Goal: Information Seeking & Learning: Find specific fact

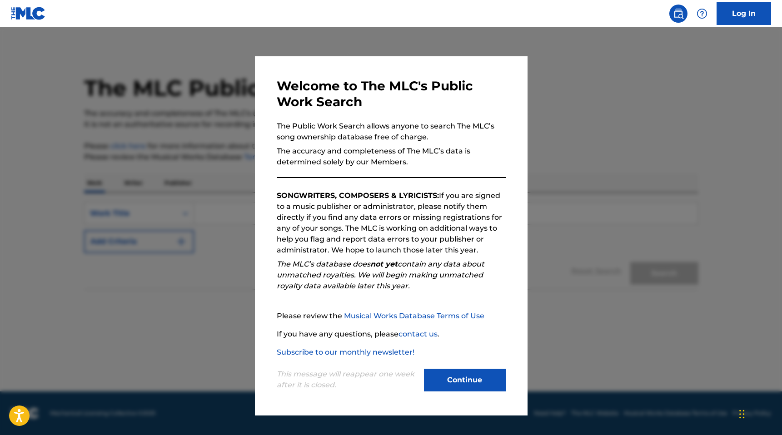
click at [478, 365] on div "This message will reappear one week after it is closed. Continue" at bounding box center [391, 376] width 229 height 36
click at [464, 376] on button "Continue" at bounding box center [465, 380] width 82 height 23
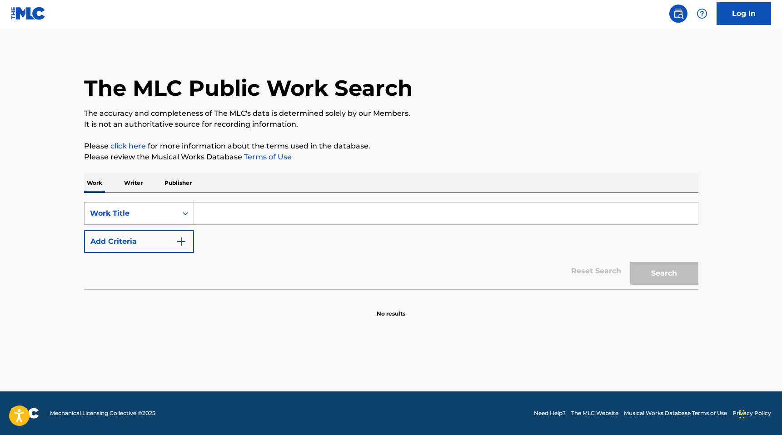
click at [166, 215] on div "Work Title" at bounding box center [131, 213] width 82 height 11
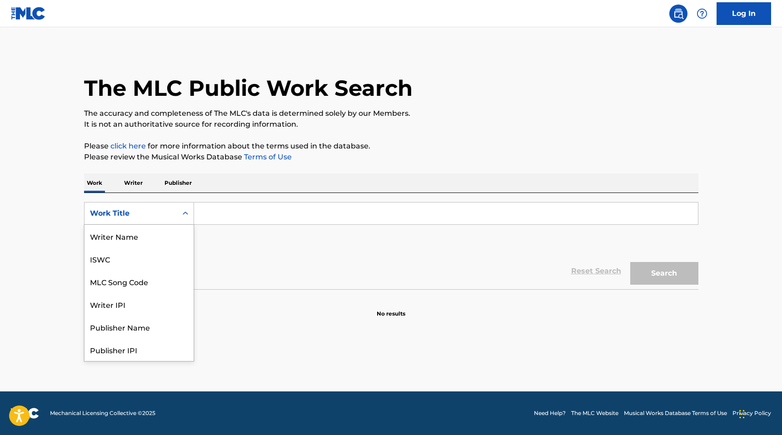
scroll to position [45, 0]
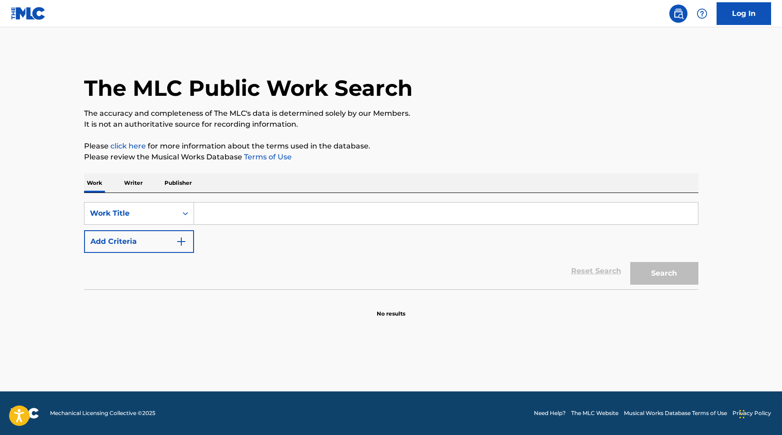
click at [206, 214] on input "Search Form" at bounding box center [446, 214] width 504 height 22
click at [664, 274] on button "Search" at bounding box center [664, 273] width 68 height 23
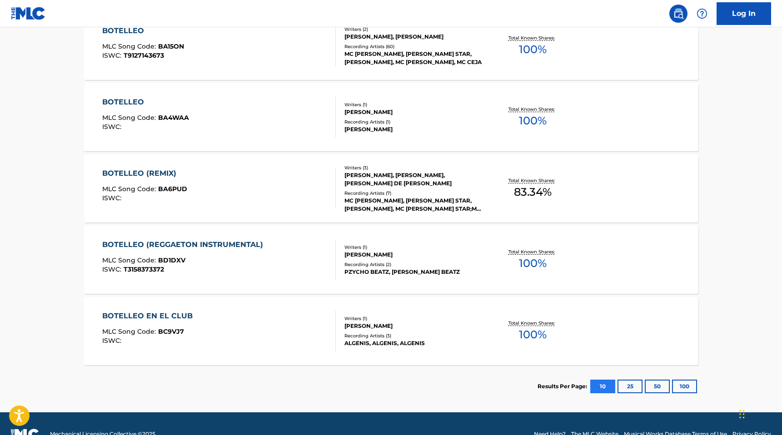
scroll to position [510, 0]
click at [627, 384] on button "25" at bounding box center [630, 386] width 25 height 14
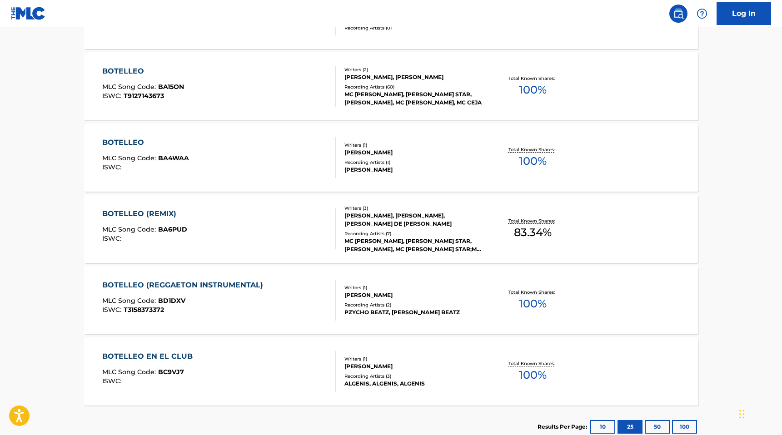
scroll to position [530, 0]
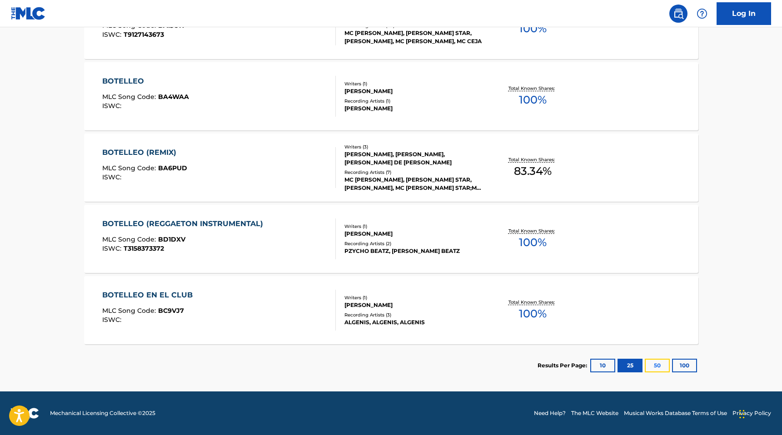
click at [654, 364] on button "50" at bounding box center [657, 366] width 25 height 14
click at [688, 367] on button "100" at bounding box center [684, 366] width 25 height 14
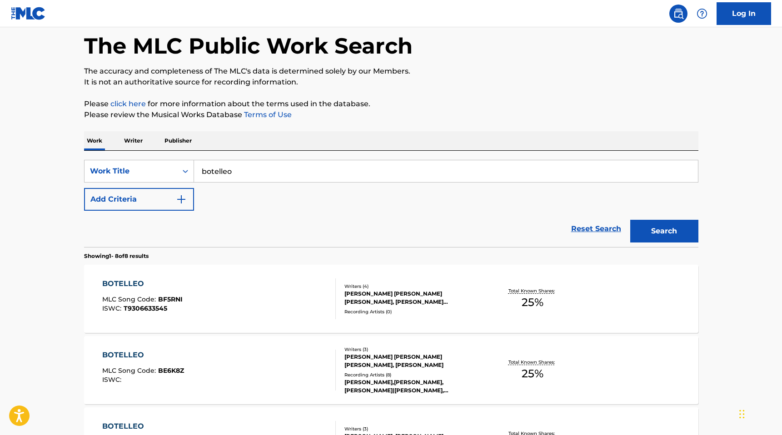
scroll to position [0, 0]
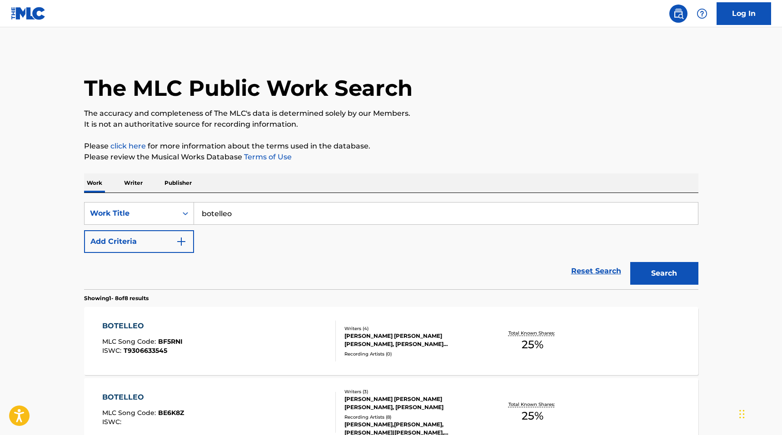
click at [247, 214] on input "botelleo" at bounding box center [446, 214] width 504 height 22
drag, startPoint x: 233, startPoint y: 218, endPoint x: 201, endPoint y: 216, distance: 32.3
click at [201, 216] on input "botelleo" at bounding box center [446, 214] width 504 height 22
type input "una nueva"
click at [669, 277] on button "Search" at bounding box center [664, 273] width 68 height 23
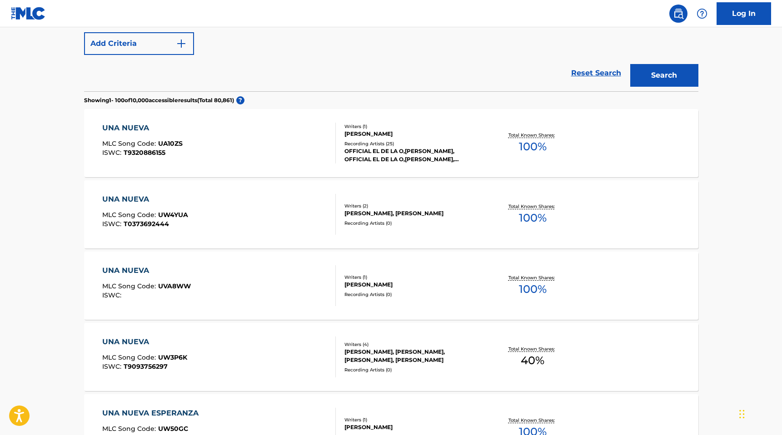
scroll to position [200, 0]
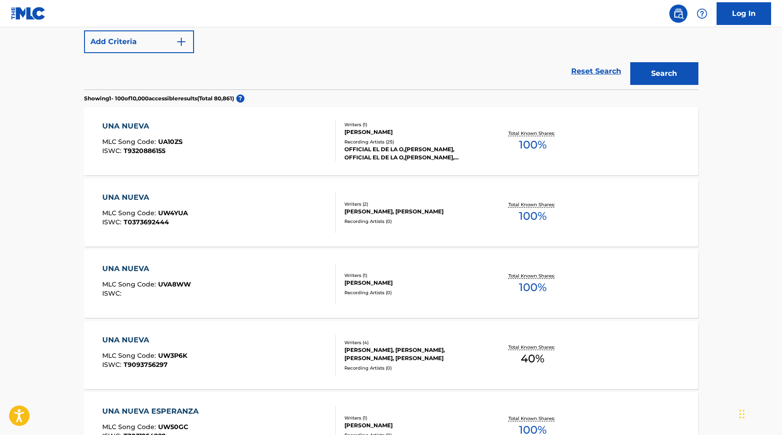
click at [536, 146] on span "100 %" at bounding box center [533, 145] width 28 height 16
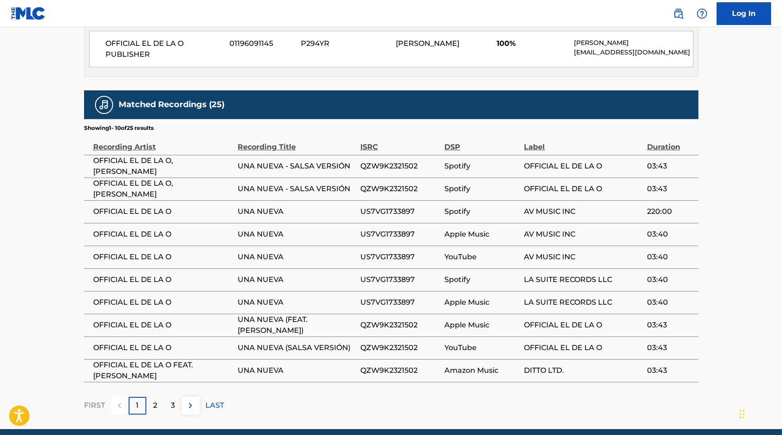
scroll to position [453, 0]
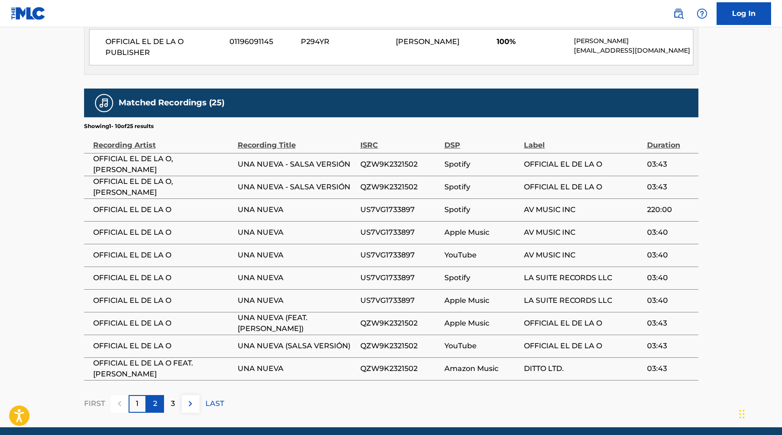
click at [159, 402] on div "2" at bounding box center [155, 404] width 18 height 18
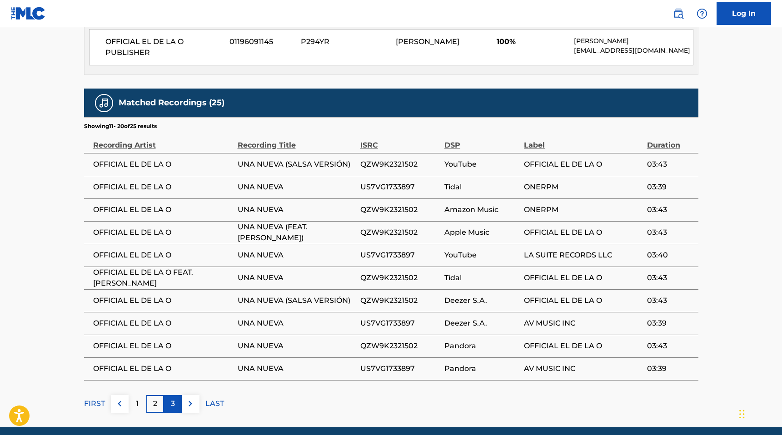
click at [177, 405] on div "3" at bounding box center [173, 404] width 18 height 18
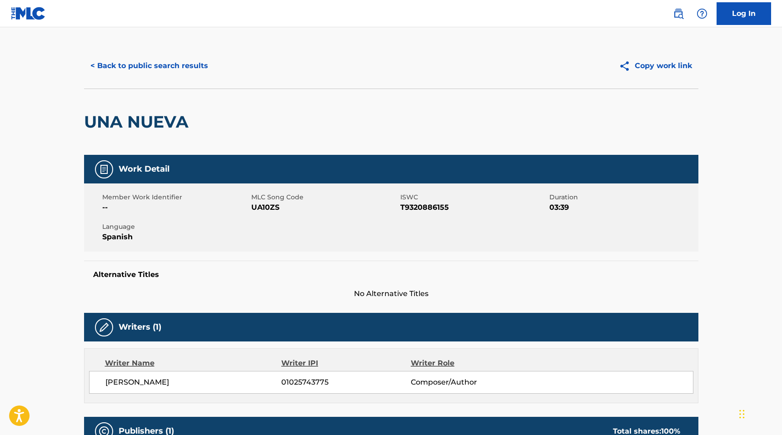
scroll to position [0, 0]
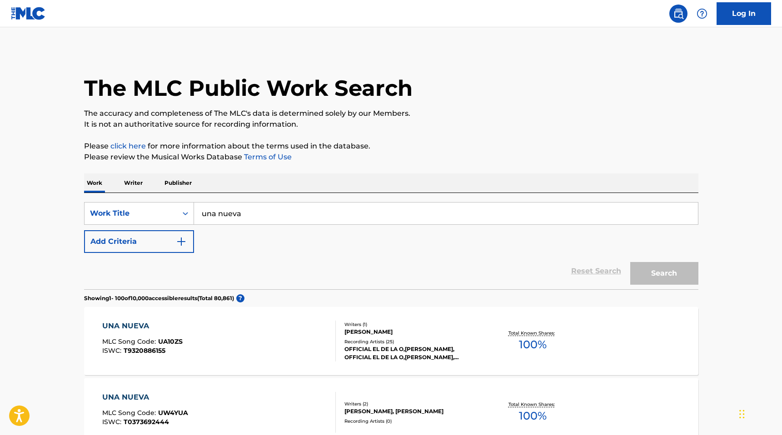
scroll to position [200, 0]
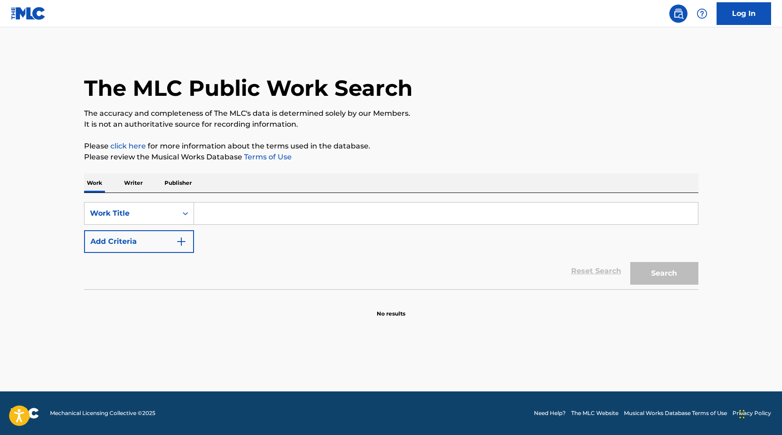
click at [134, 184] on p "Writer" at bounding box center [133, 183] width 24 height 19
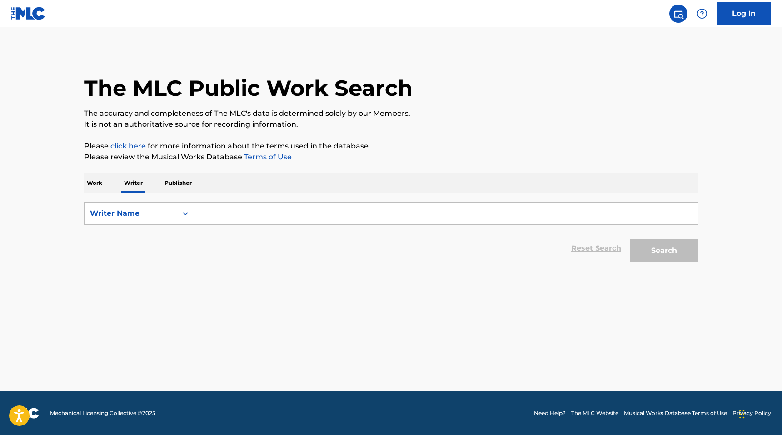
click at [255, 222] on input "Search Form" at bounding box center [446, 214] width 504 height 22
type input "andres fernando vargas herrera"
click at [684, 257] on button "Search" at bounding box center [664, 250] width 68 height 23
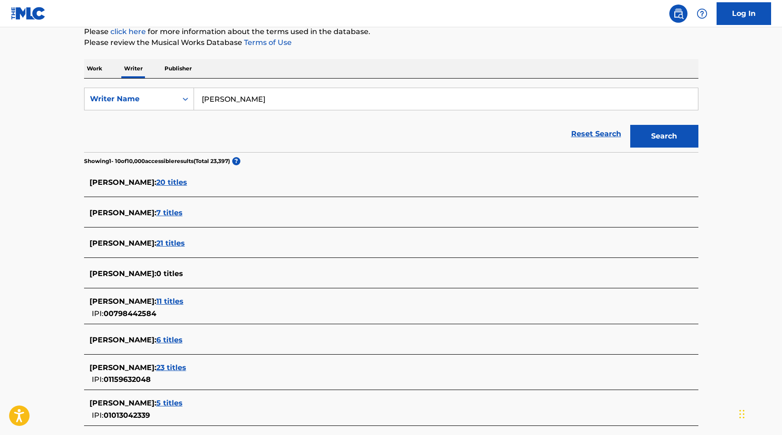
scroll to position [121, 0]
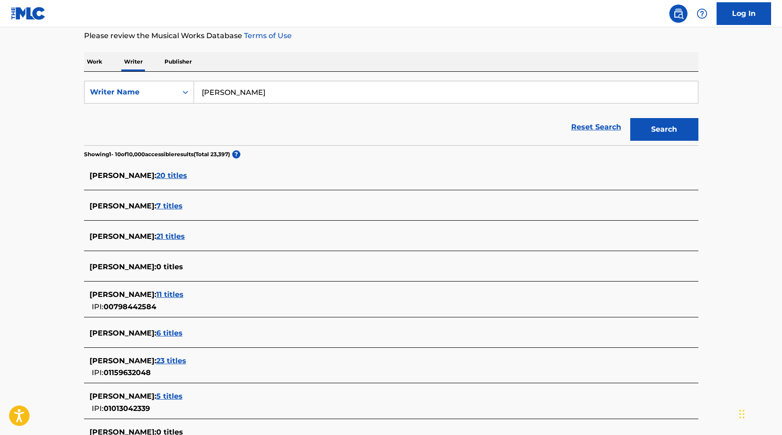
click at [181, 177] on span "20 titles" at bounding box center [171, 175] width 31 height 9
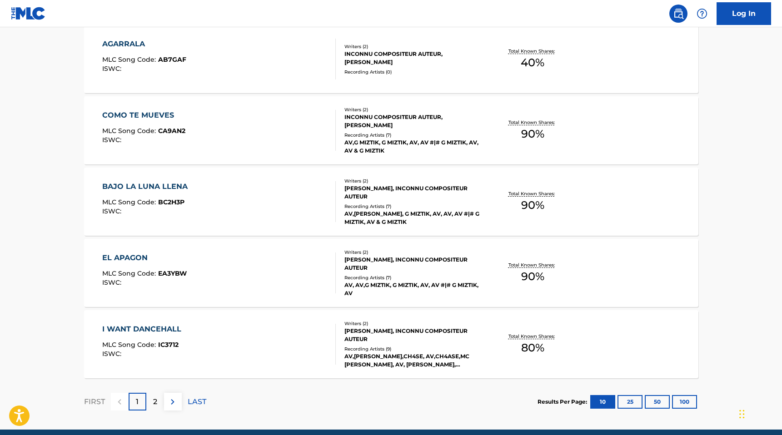
scroll to position [654, 0]
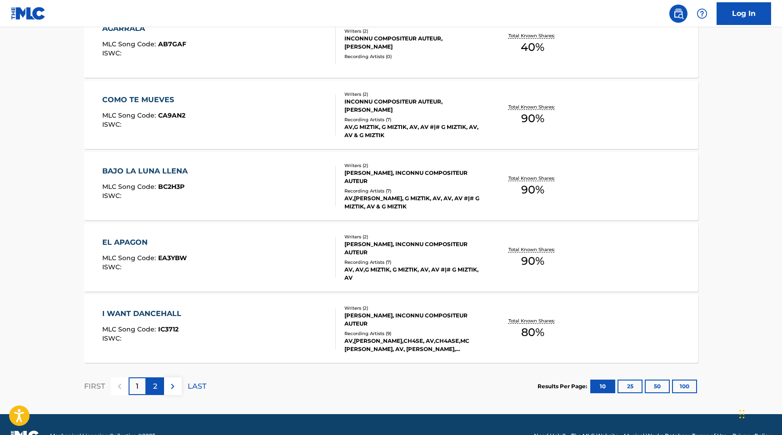
click at [156, 385] on p "2" at bounding box center [155, 386] width 4 height 11
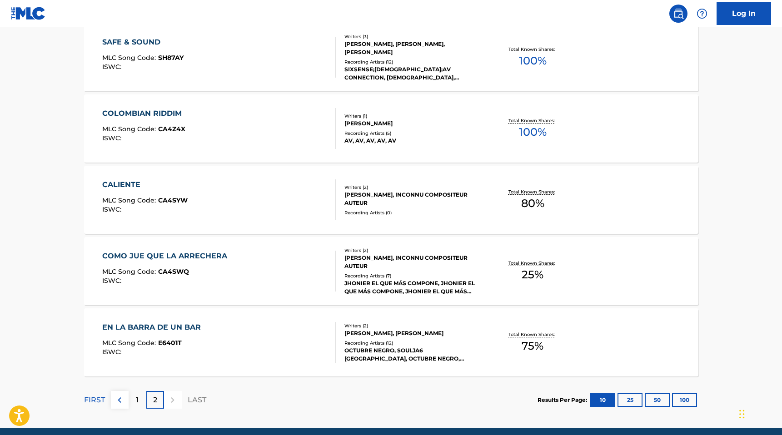
scroll to position [642, 0]
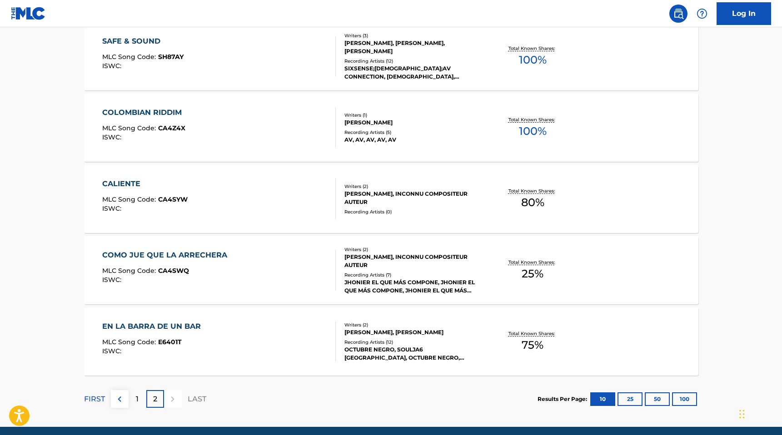
click at [348, 140] on div "AV, AV, AV, AV, AV" at bounding box center [412, 140] width 137 height 8
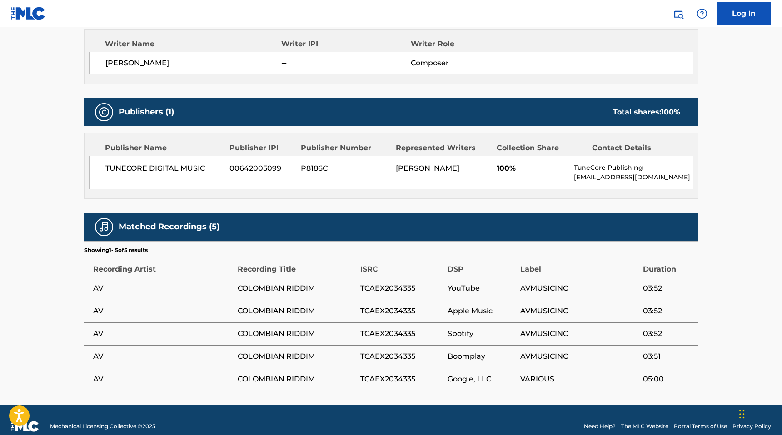
scroll to position [333, 0]
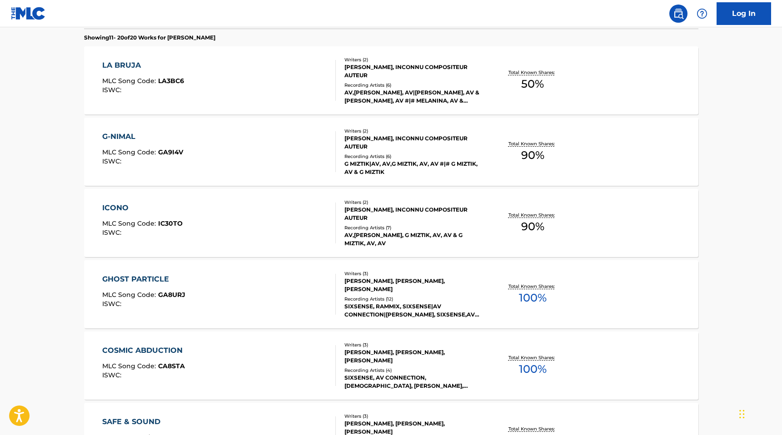
scroll to position [261, 0]
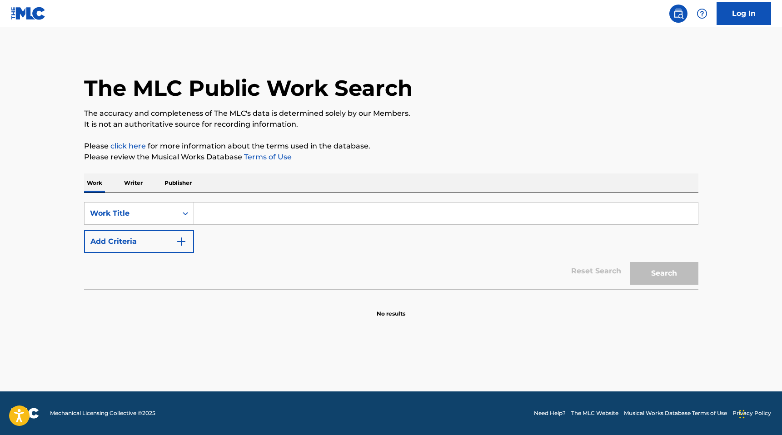
click at [138, 184] on p "Writer" at bounding box center [133, 183] width 24 height 19
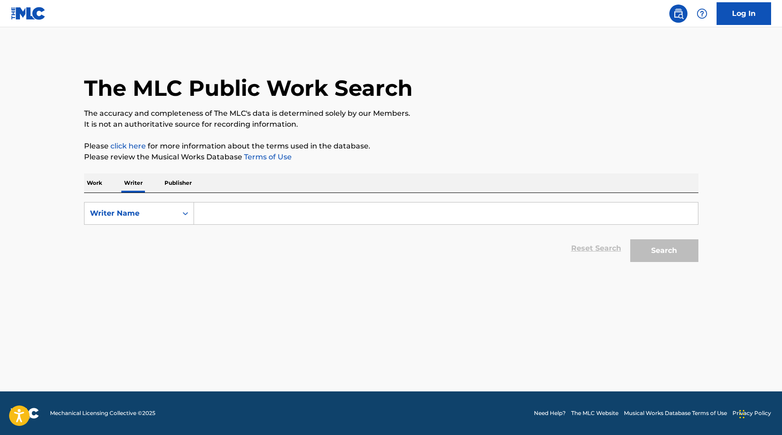
click at [215, 218] on input "Search Form" at bounding box center [446, 214] width 504 height 22
type input "andres fernando vargas herrera"
click at [652, 255] on button "Search" at bounding box center [664, 250] width 68 height 23
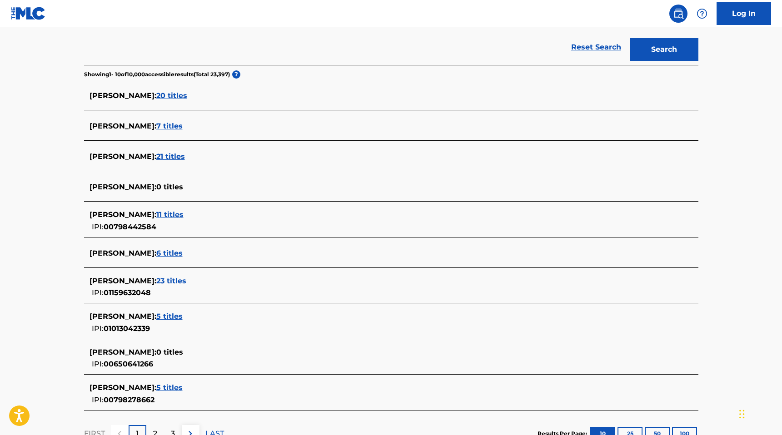
scroll to position [204, 0]
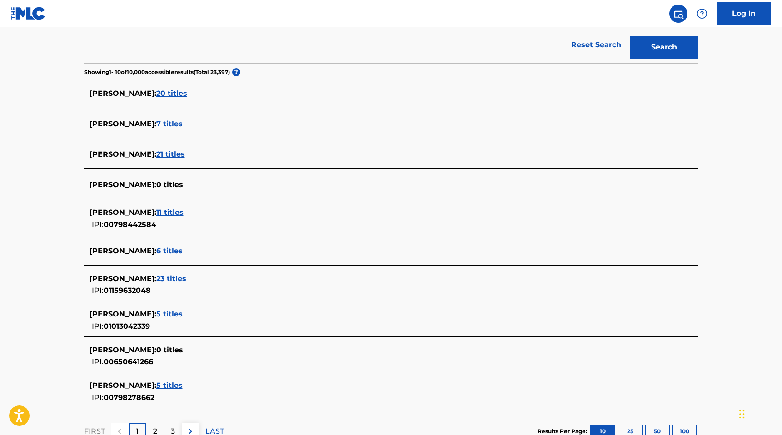
click at [183, 315] on span "5 titles" at bounding box center [169, 314] width 26 height 9
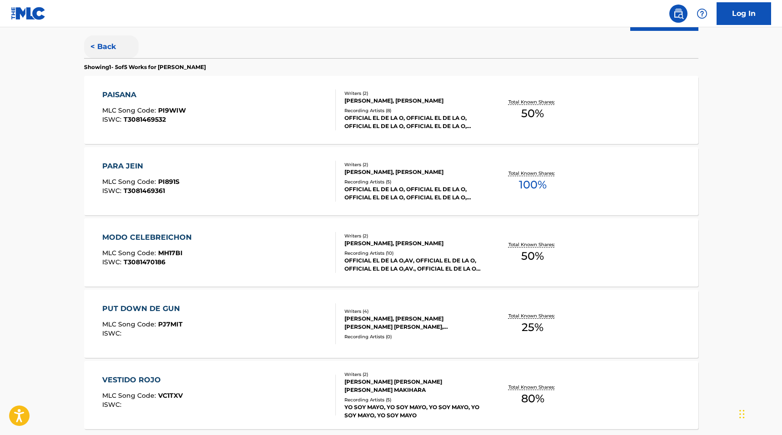
scroll to position [220, 0]
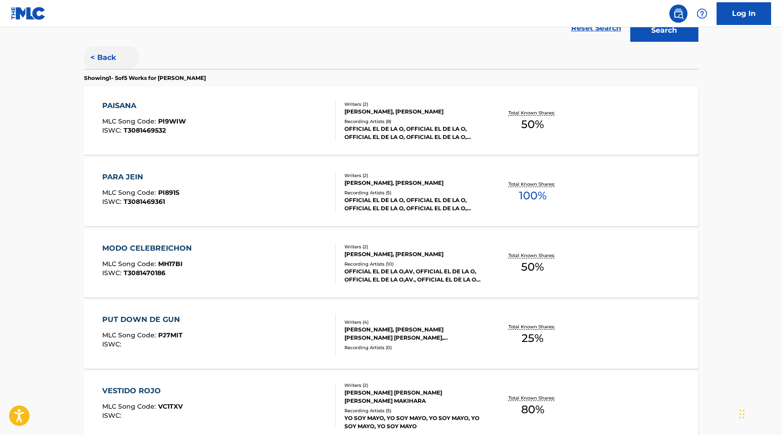
click at [101, 57] on button "< Back" at bounding box center [111, 57] width 55 height 23
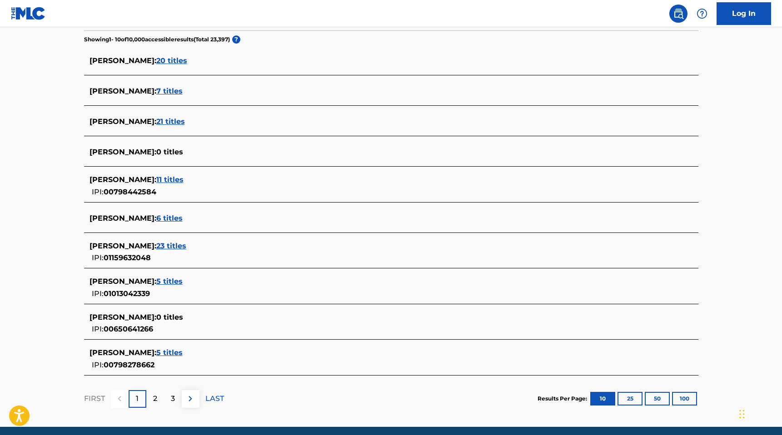
scroll to position [221, 0]
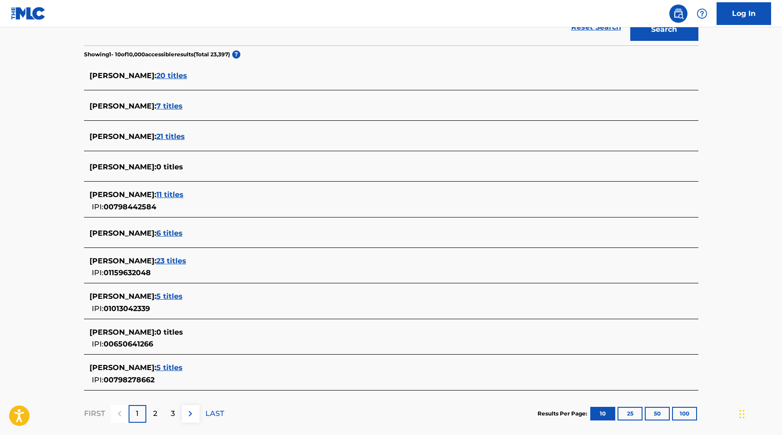
click at [181, 231] on span "6 titles" at bounding box center [169, 233] width 26 height 9
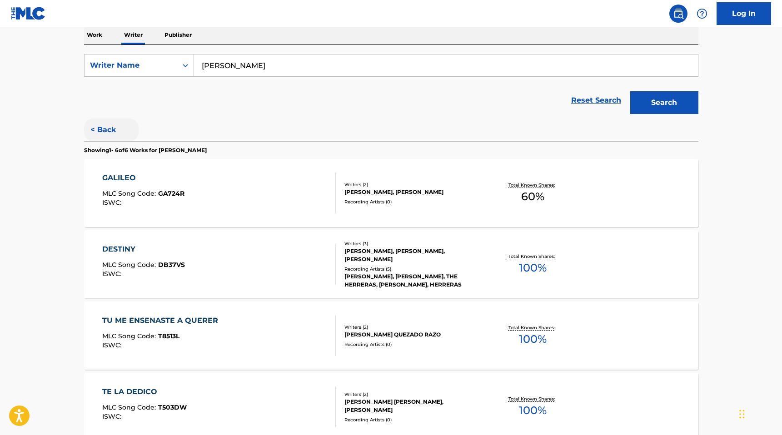
scroll to position [148, 0]
click at [111, 128] on button "< Back" at bounding box center [111, 130] width 55 height 23
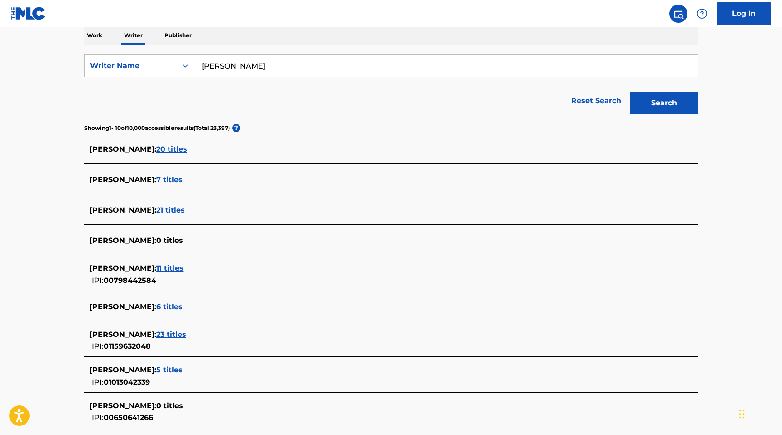
click at [179, 147] on span "20 titles" at bounding box center [171, 149] width 31 height 9
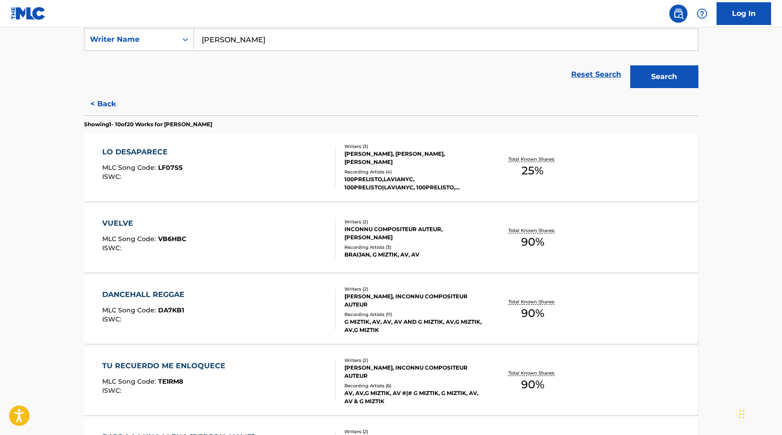
scroll to position [173, 0]
click at [354, 255] on div "BRAIJAN, G MIZTIK, AV, AV" at bounding box center [412, 256] width 137 height 8
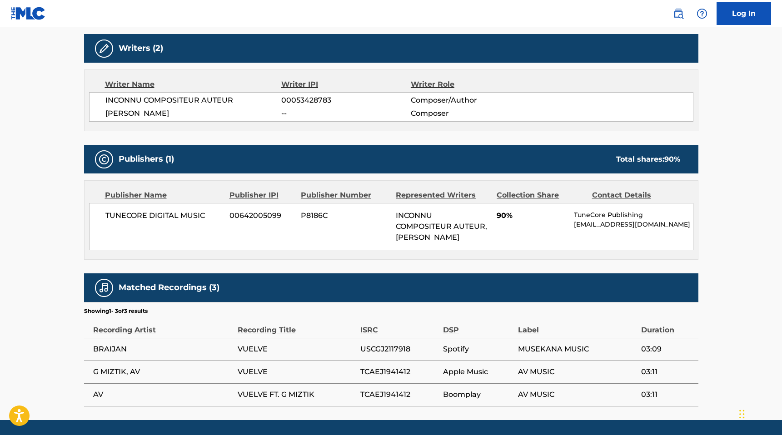
scroll to position [289, 0]
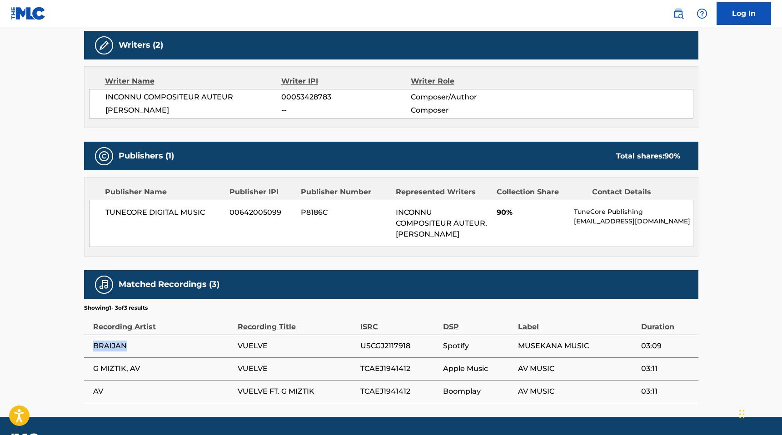
drag, startPoint x: 98, startPoint y: 347, endPoint x: 129, endPoint y: 348, distance: 30.9
click at [129, 348] on span "BRAIJAN" at bounding box center [163, 346] width 140 height 11
copy span "BRAIJAN"
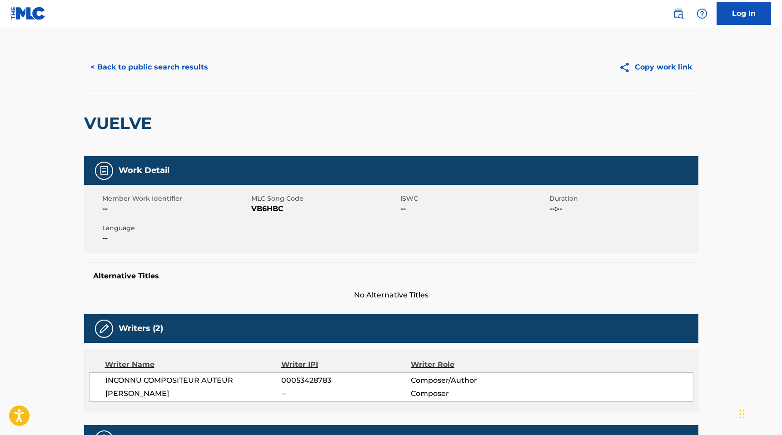
scroll to position [0, 0]
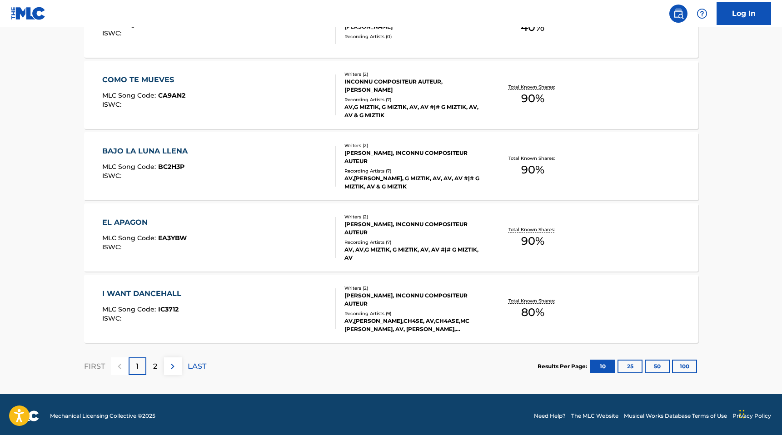
scroll to position [677, 0]
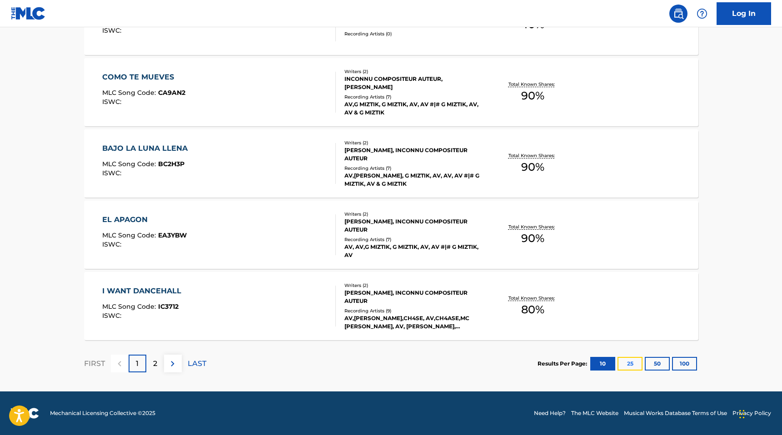
click at [629, 363] on button "25" at bounding box center [630, 364] width 25 height 14
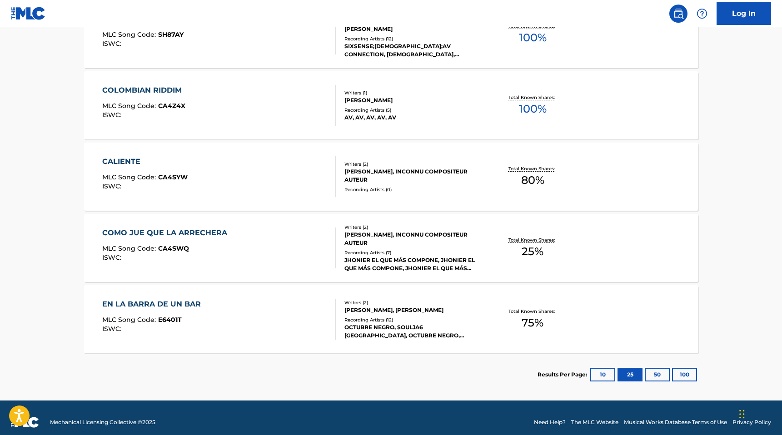
scroll to position [1379, 0]
